Goal: Information Seeking & Learning: Understand process/instructions

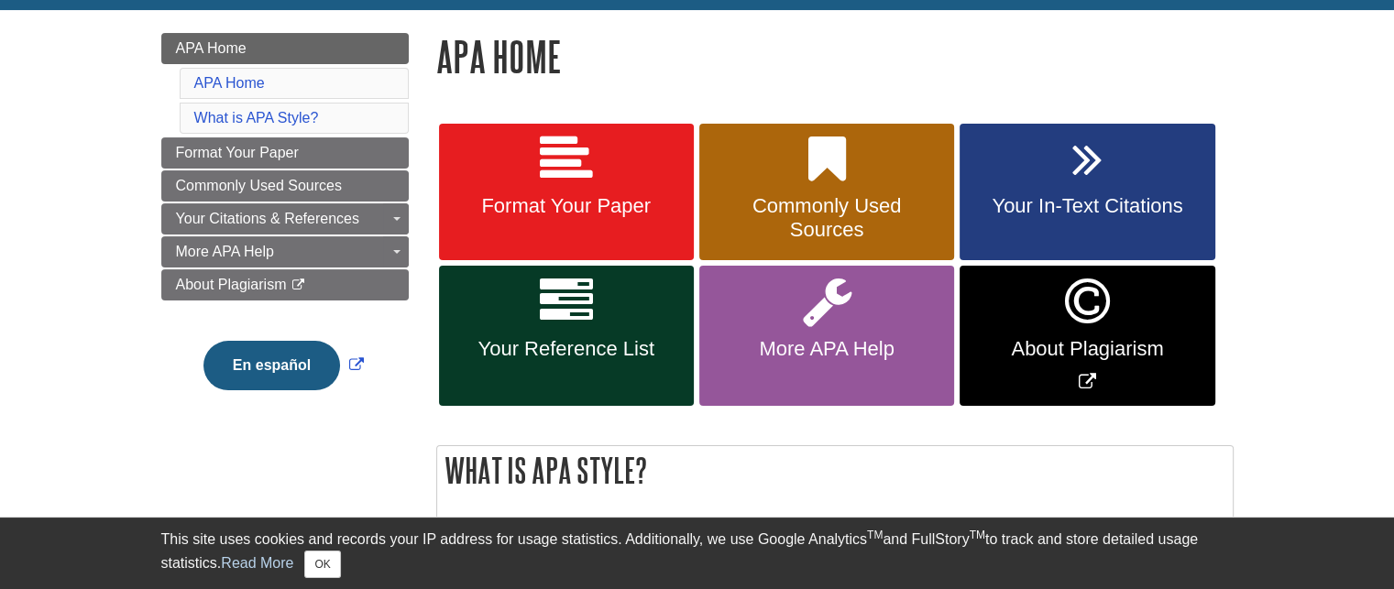
scroll to position [259, 0]
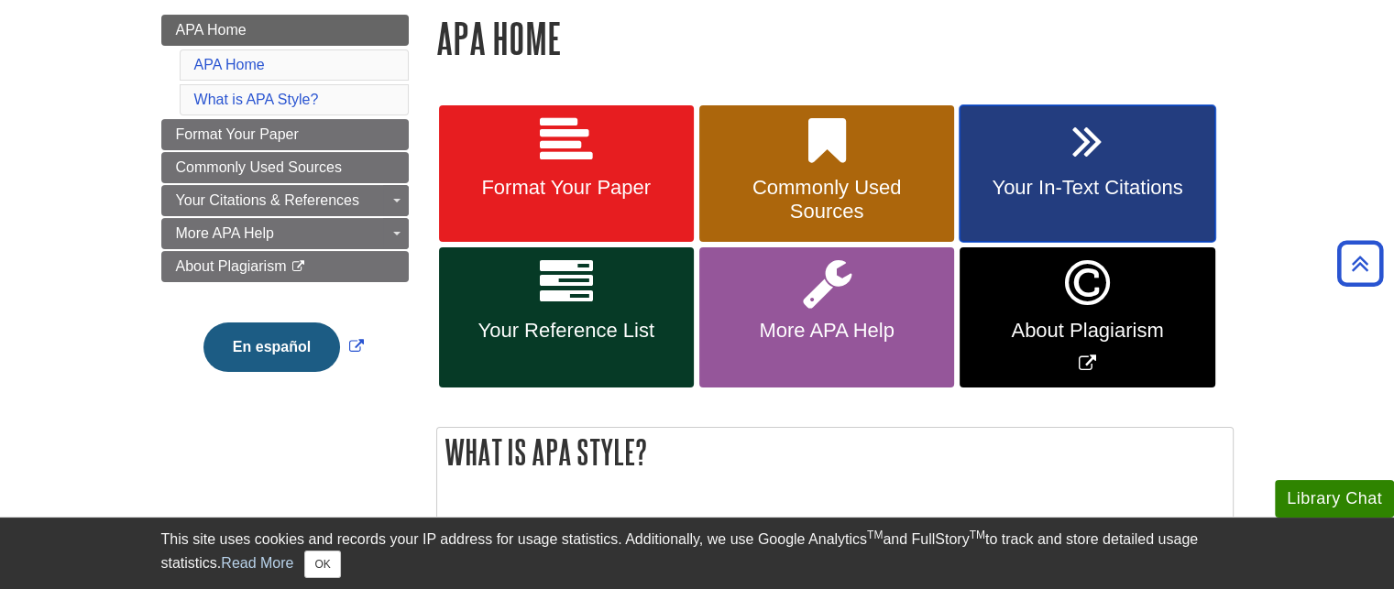
click at [1026, 182] on span "Your In-Text Citations" at bounding box center [1086, 188] width 227 height 24
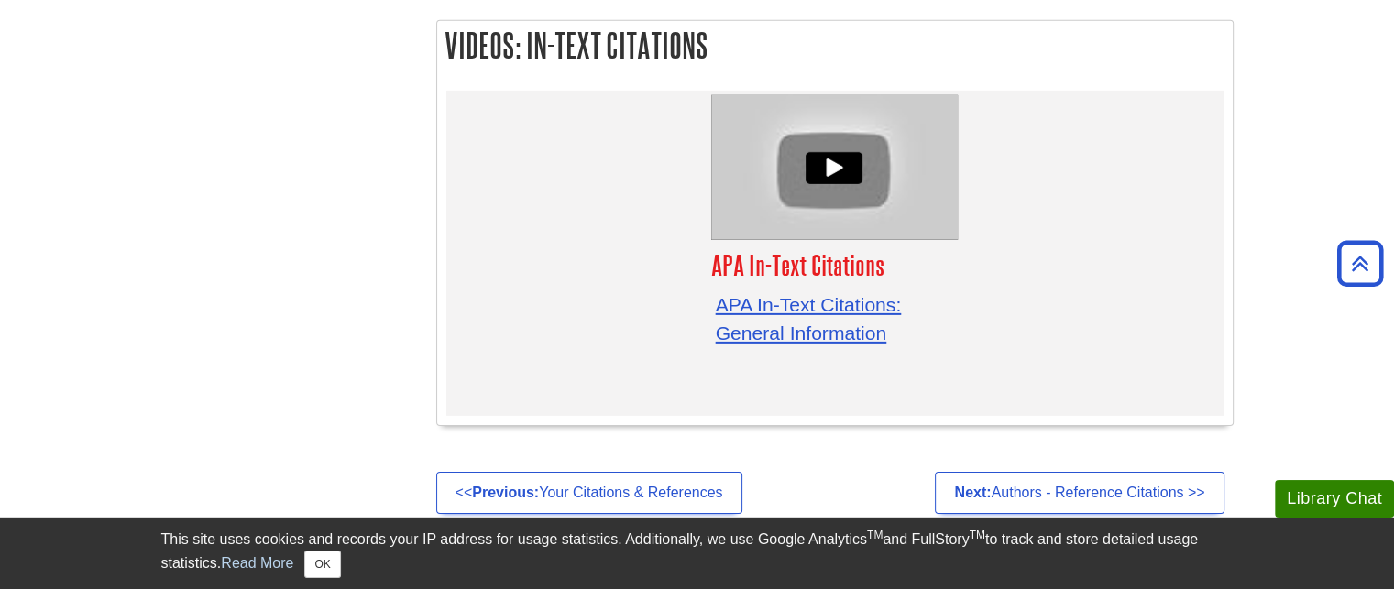
scroll to position [5883, 0]
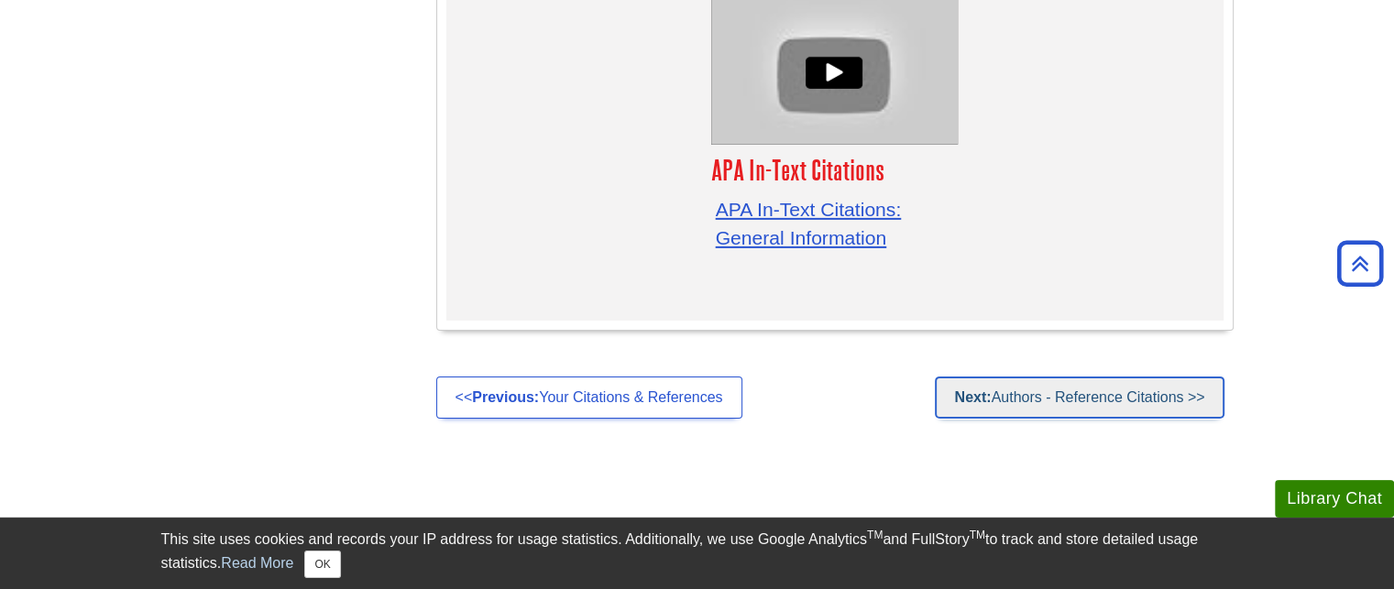
click at [1002, 377] on link "Next: Authors - Reference Citations >>" at bounding box center [1079, 398] width 289 height 42
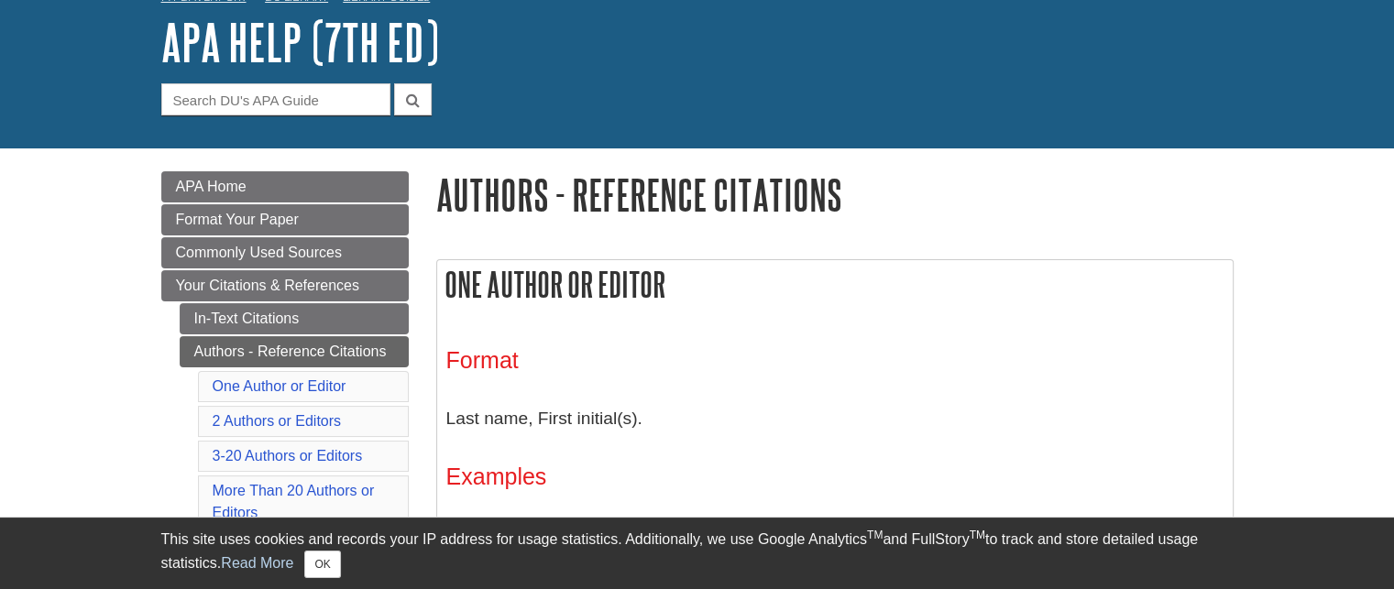
scroll to position [125, 0]
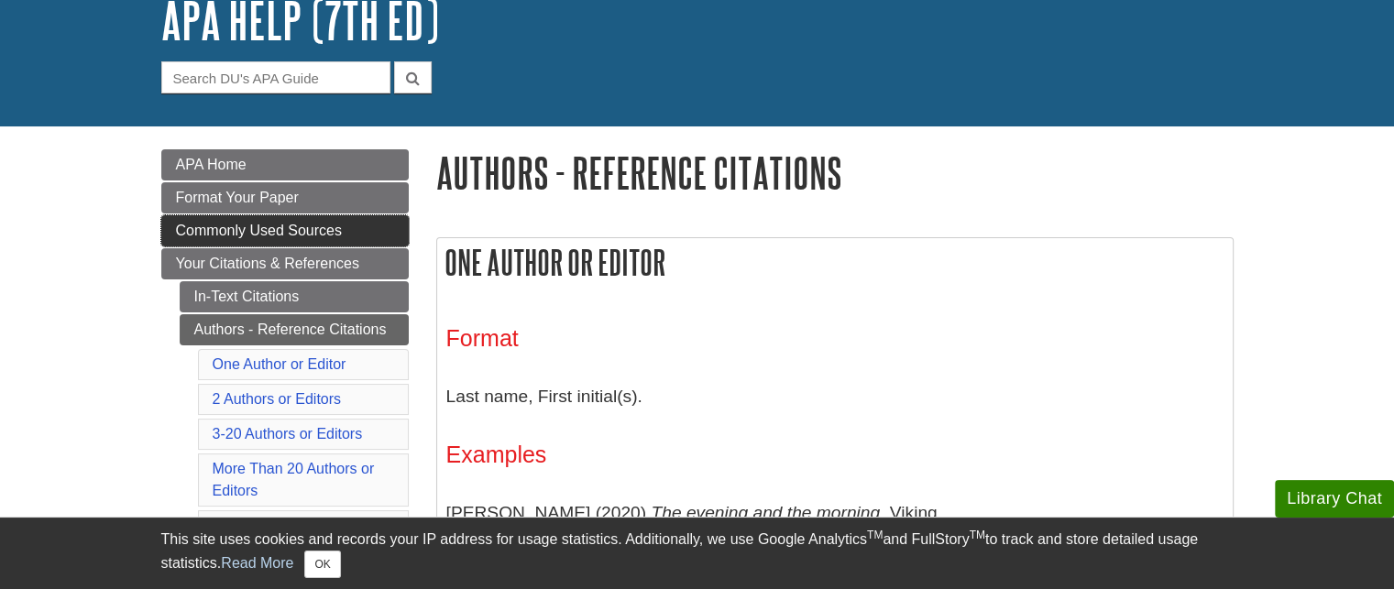
click at [297, 222] on link "Commonly Used Sources" at bounding box center [284, 230] width 247 height 31
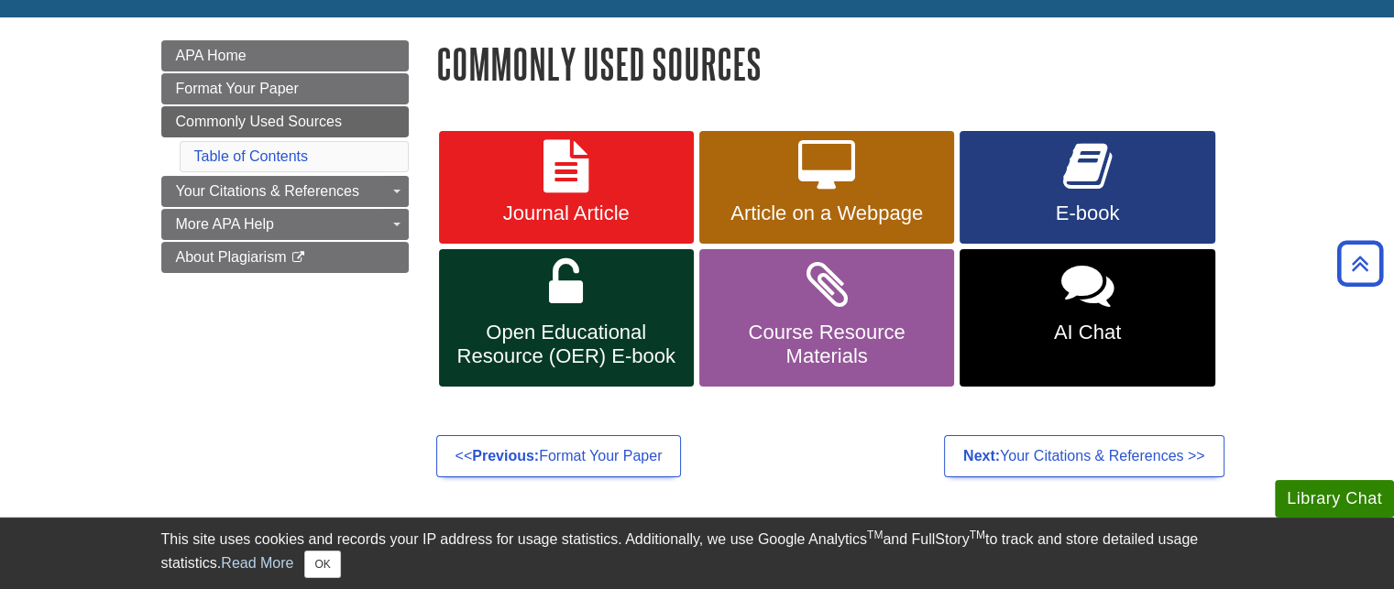
scroll to position [290, 0]
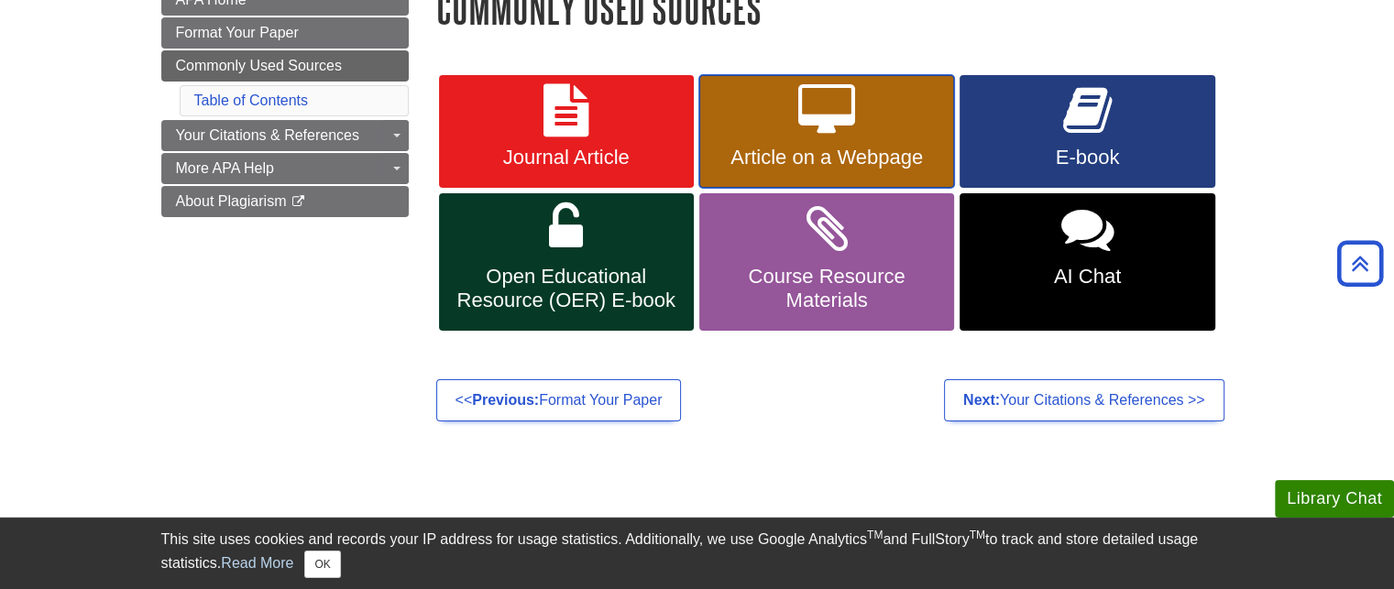
click at [737, 142] on link "Article on a Webpage" at bounding box center [826, 132] width 255 height 114
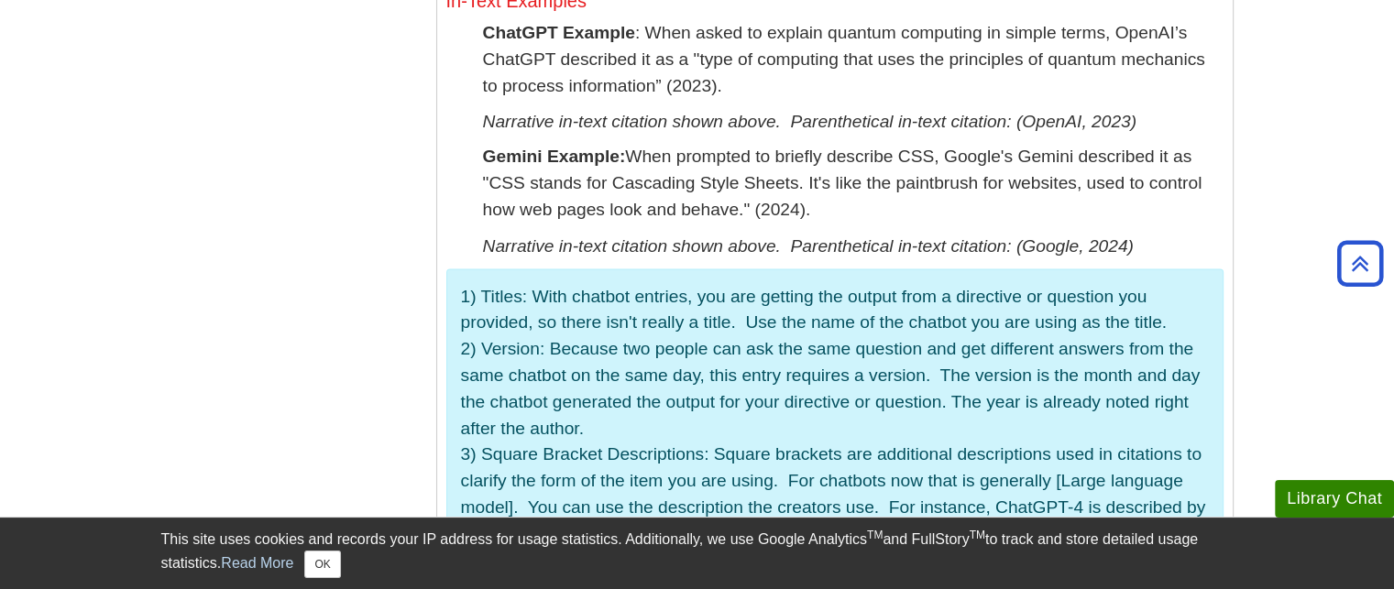
scroll to position [3195, 0]
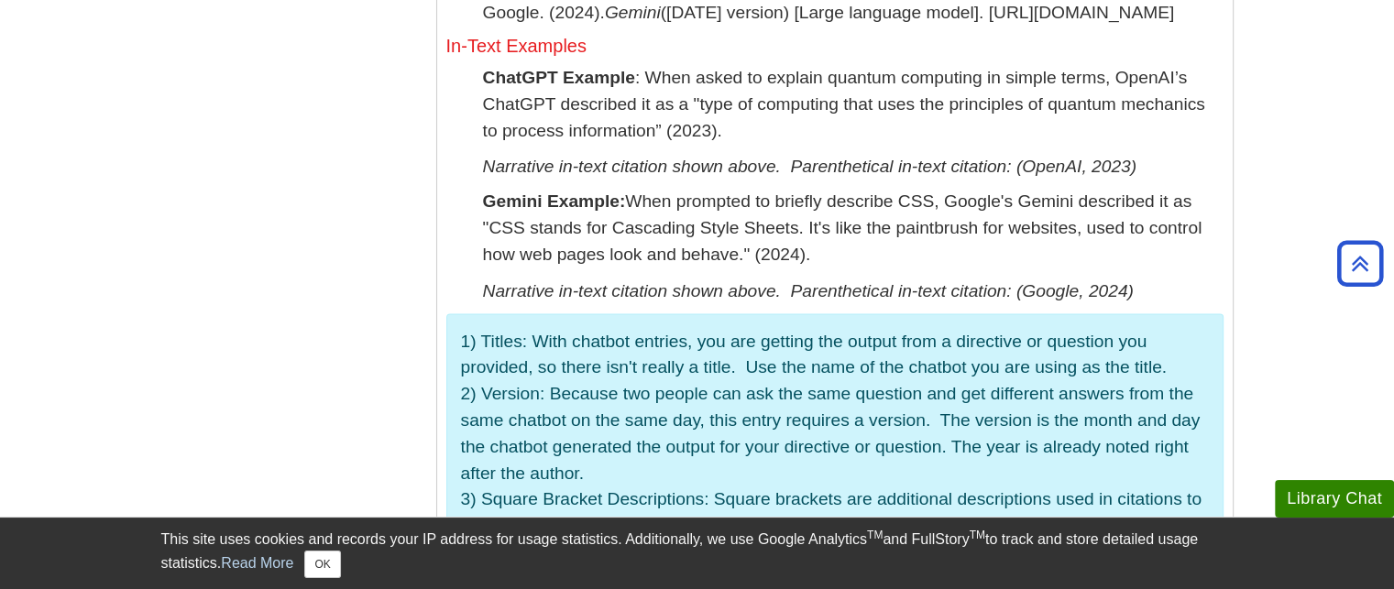
click at [734, 268] on p "Gemini Example: When prompted to briefly describe CSS, Google's Gemini describe…" at bounding box center [853, 228] width 740 height 79
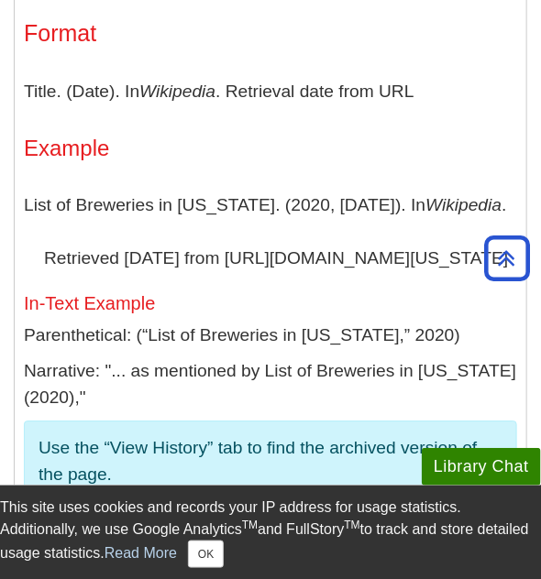
scroll to position [11646, 0]
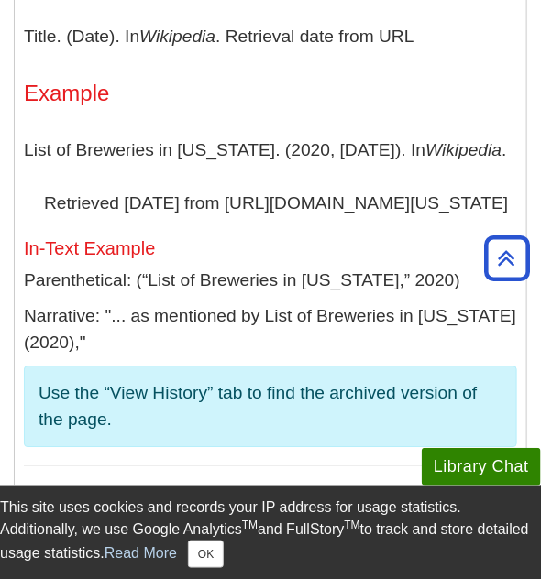
scroll to position [11701, 0]
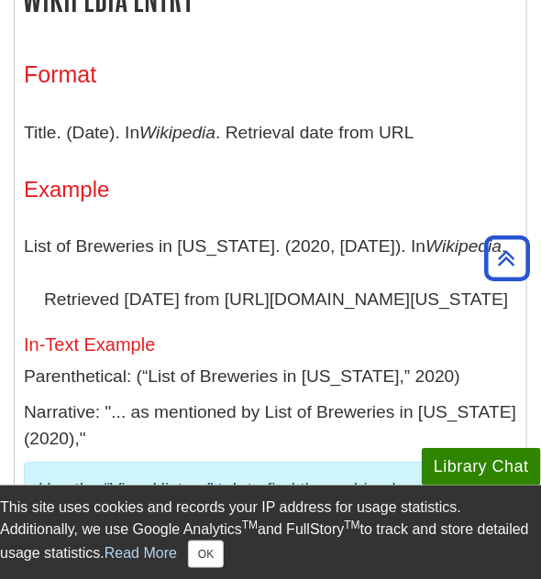
scroll to position [11604, 0]
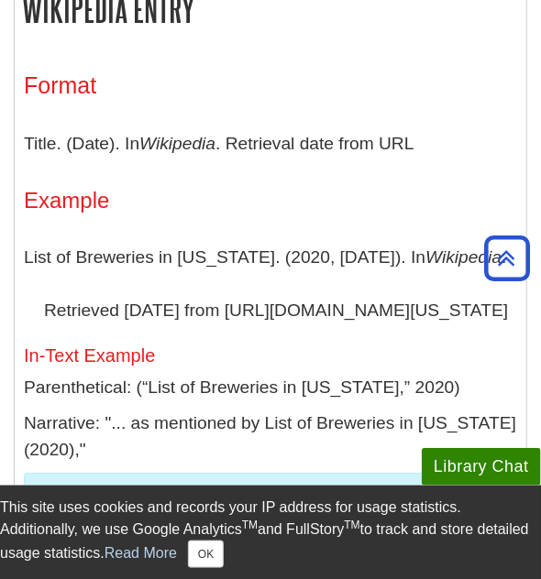
scroll to position [11593, 0]
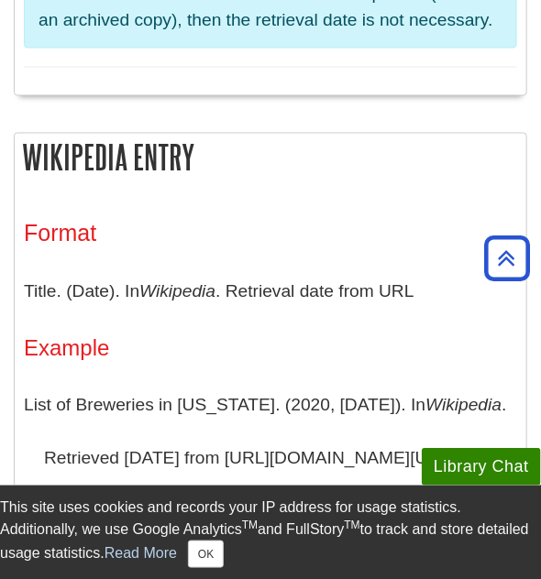
scroll to position [11374, 0]
